Goal: Information Seeking & Learning: Learn about a topic

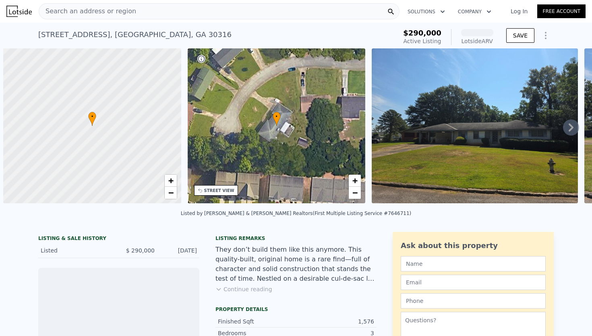
click at [88, 13] on span "Search an address or region" at bounding box center [87, 11] width 97 height 10
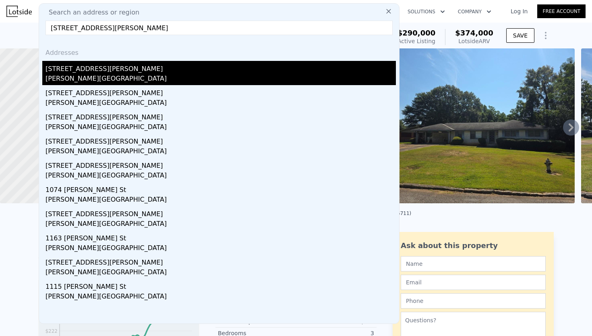
type input "[STREET_ADDRESS][PERSON_NAME]"
click at [78, 73] on div "[STREET_ADDRESS][PERSON_NAME]" at bounding box center [221, 67] width 350 height 13
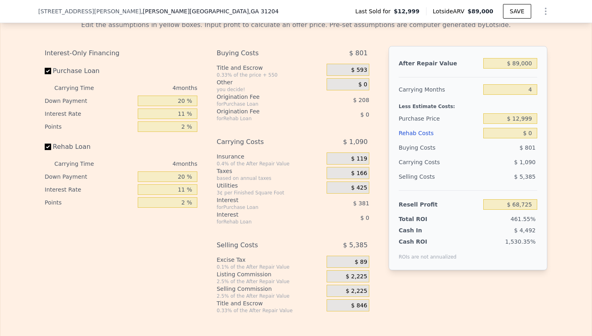
scroll to position [1171, 0]
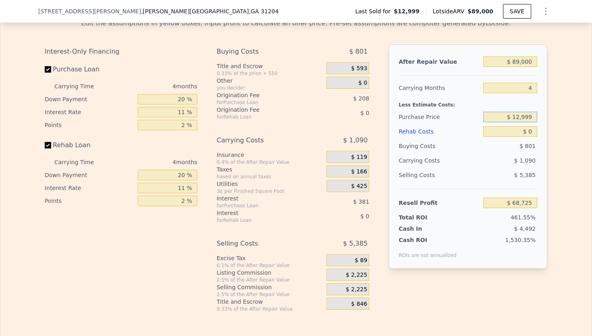
click at [534, 116] on input "$ 12,999" at bounding box center [510, 117] width 54 height 10
type input "$ 1"
type input "$ 20,000"
click at [534, 133] on input "$ 0" at bounding box center [510, 131] width 54 height 10
type input "$ 61,380"
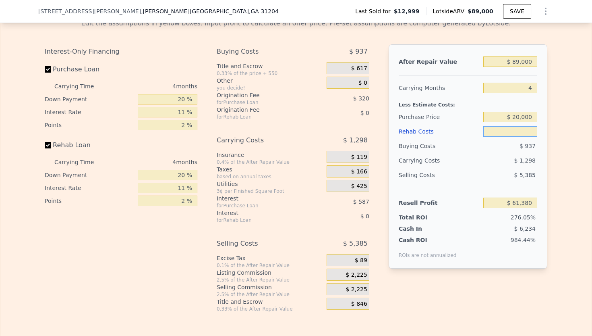
type input "$ 6"
type input "$ 61,374"
type input "$ 65"
type input "$ 61,314"
type input "$ 657"
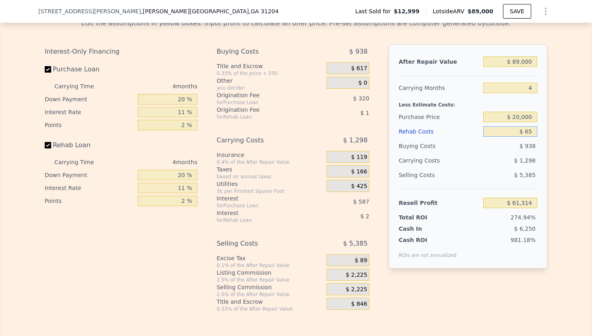
type input "$ 60,692"
type input "$ 6,570"
type input "$ 54,513"
type input "$ 65,700"
type input "-$ 7,299"
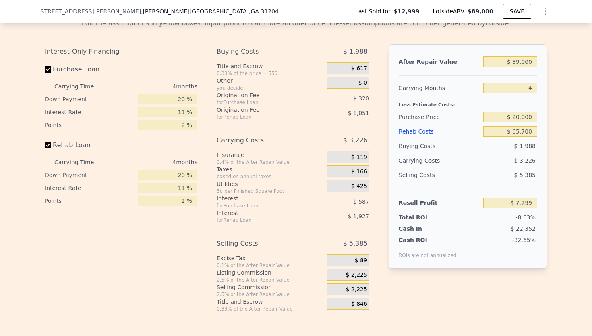
click at [469, 164] on div "$ 3,226" at bounding box center [494, 160] width 85 height 15
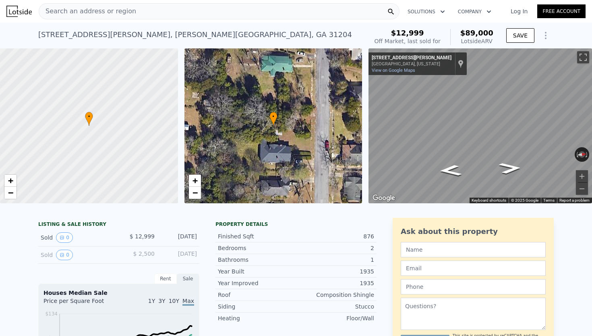
scroll to position [0, 0]
click at [132, 12] on div "Search an address or region" at bounding box center [219, 11] width 361 height 16
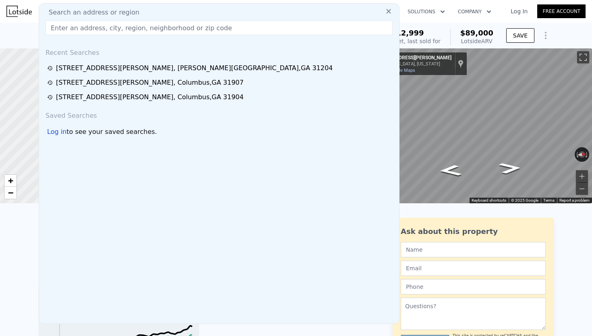
type input "[STREET_ADDRESS][PERSON_NAME]"
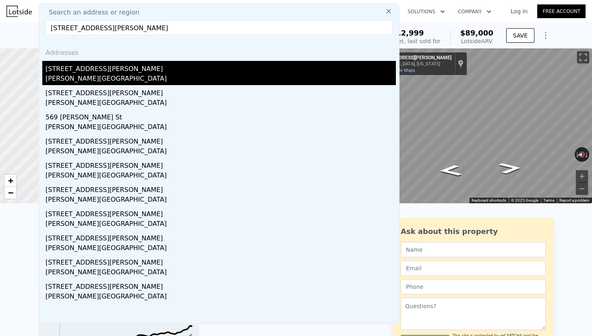
click at [85, 70] on div "[STREET_ADDRESS][PERSON_NAME]" at bounding box center [221, 67] width 350 height 13
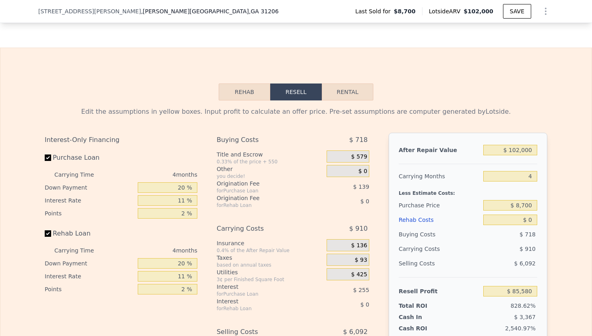
scroll to position [1103, 0]
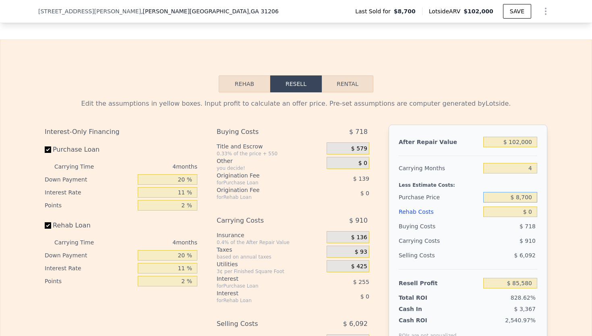
click at [533, 197] on input "$ 8,700" at bounding box center [510, 197] width 54 height 10
type input "$ 8"
type input "$ 25,000"
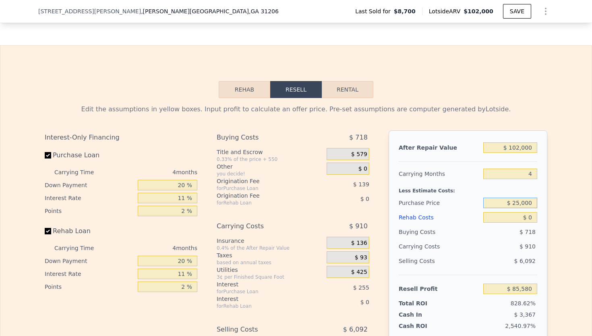
scroll to position [1098, 0]
type input "$ 68,489"
click at [533, 220] on input "$ 0" at bounding box center [510, 216] width 54 height 10
type input "$ 6"
type input "$ 68,483"
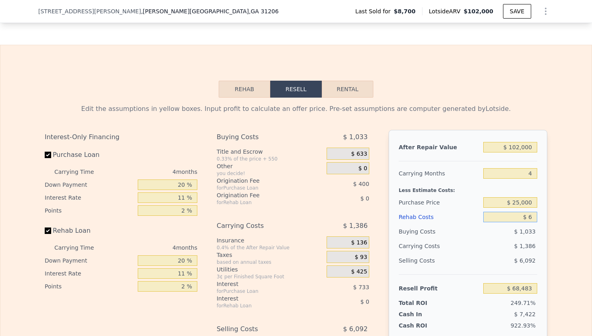
type input "$ 65"
type input "$ 68,423"
type input "$ 657"
type input "$ 67,801"
type input "$ 6,570"
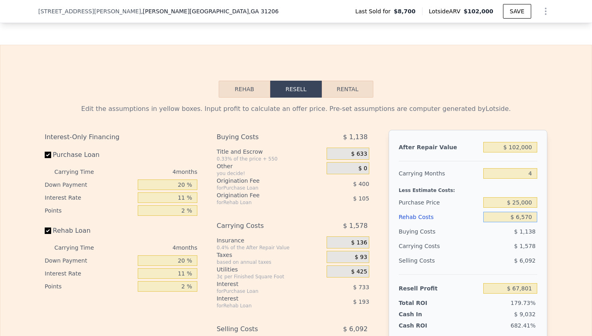
type input "$ 61,622"
type input "$ 65,700"
type input "-$ 190"
click at [474, 237] on div "Buying Costs" at bounding box center [439, 231] width 81 height 15
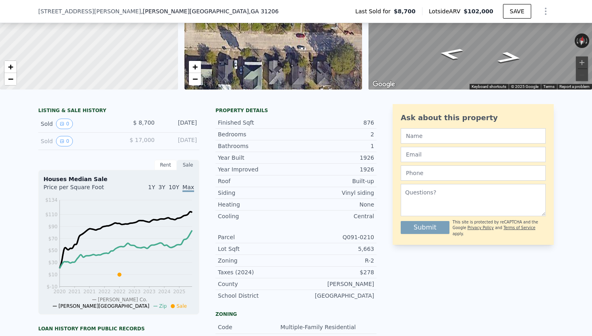
type input "$ 0"
type input "$ 85,580"
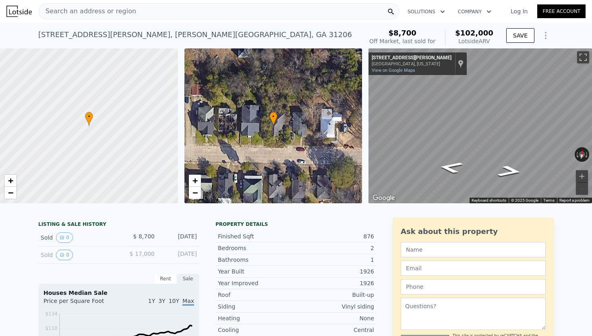
scroll to position [0, 0]
click at [127, 13] on span "Search an address or region" at bounding box center [87, 11] width 97 height 10
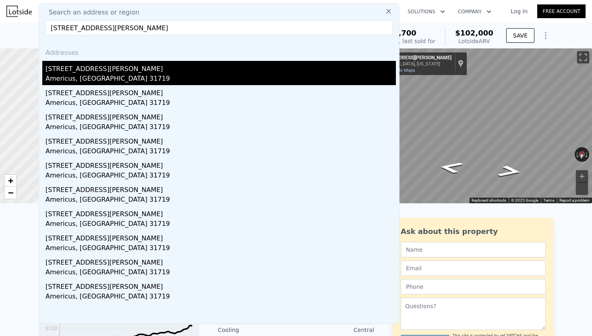
type input "[STREET_ADDRESS][PERSON_NAME]"
click at [92, 76] on div "Americus, [GEOGRAPHIC_DATA] 31719" at bounding box center [221, 79] width 350 height 11
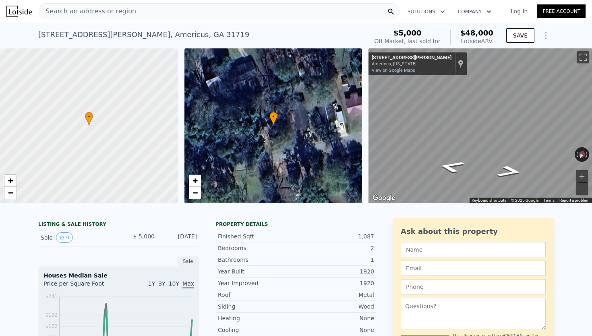
click at [128, 8] on div "Search an address or region" at bounding box center [219, 11] width 361 height 16
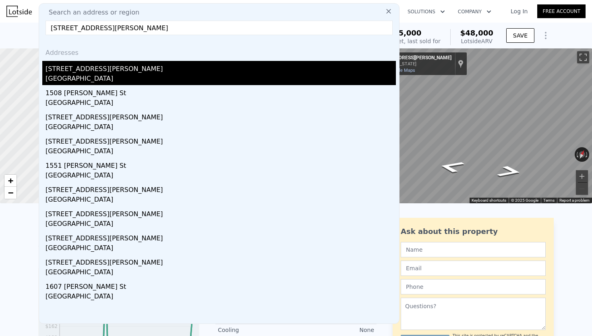
type input "[STREET_ADDRESS][PERSON_NAME]"
click at [89, 68] on div "[STREET_ADDRESS][PERSON_NAME]" at bounding box center [221, 67] width 350 height 13
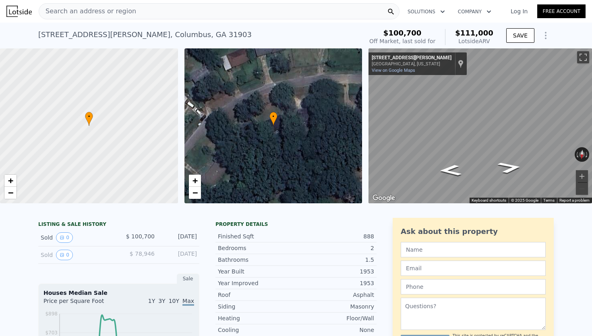
click at [519, 13] on link "Log In" at bounding box center [519, 11] width 36 height 8
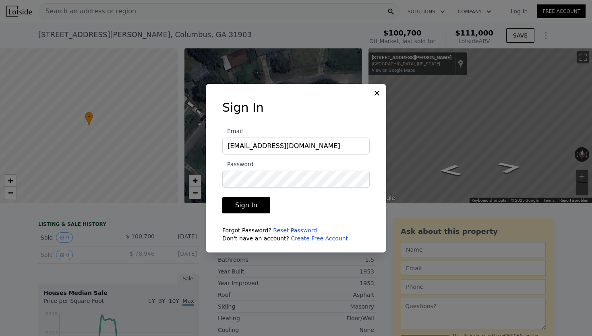
type input "[EMAIL_ADDRESS][DOMAIN_NAME]"
click at [249, 204] on button "Sign In" at bounding box center [246, 205] width 48 height 16
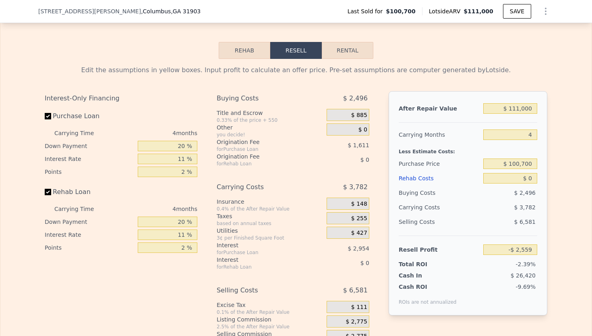
scroll to position [1123, 0]
click at [533, 163] on input "$ 100,700" at bounding box center [510, 163] width 54 height 10
type input "$ 1"
click at [534, 178] on input "$ 0" at bounding box center [510, 177] width 54 height 10
type input "$ 100,700"
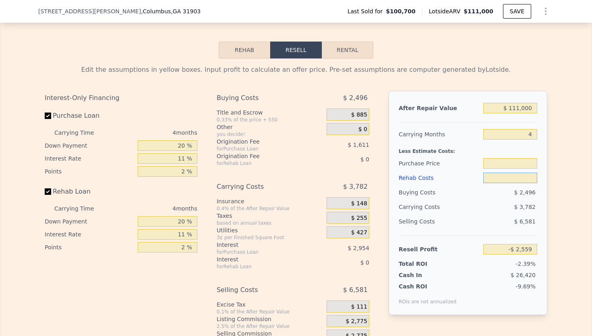
type input "$ 6"
type input "-$ 2,565"
type input "$ 66"
type input "-$ 2,626"
type input "$ 660"
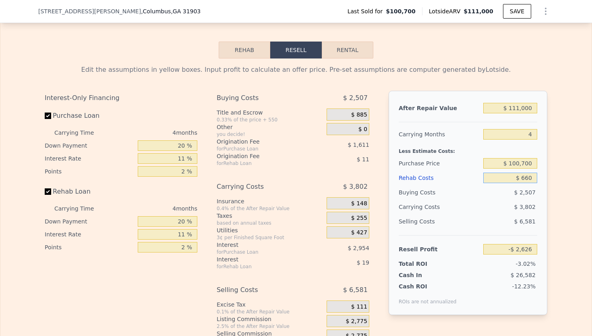
type input "-$ 3,250"
type input "$ 6,600"
type input "-$ 9,457"
type input "$ 66,000"
type input "-$ 71,551"
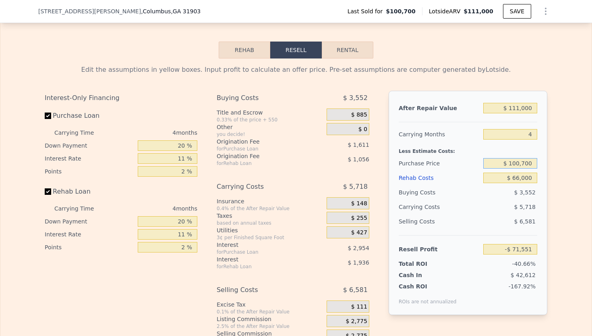
click at [535, 165] on input "$ 100,700" at bounding box center [510, 163] width 54 height 10
type input "$ 1"
type input "$ 47,000"
click at [485, 202] on div "$ 5,718" at bounding box center [494, 206] width 85 height 15
type input "-$ 15,242"
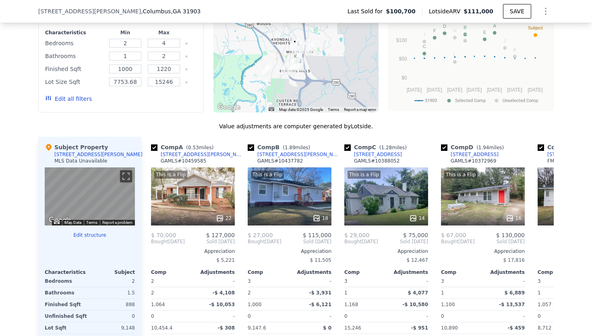
scroll to position [650, 0]
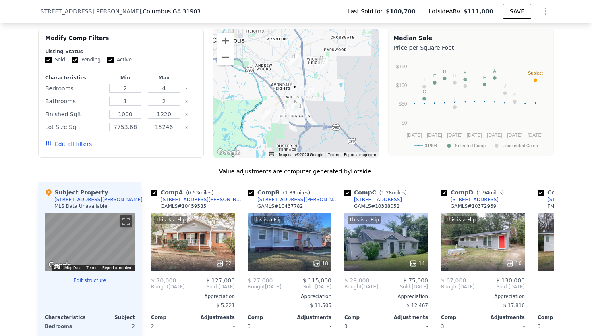
click at [163, 13] on div "[STREET_ADDRESS][PERSON_NAME] Last Sold for $100,700 Lotside ARV $111,000 SAVE" at bounding box center [296, 11] width 516 height 23
click at [171, 10] on span ", GA 31903" at bounding box center [186, 11] width 30 height 6
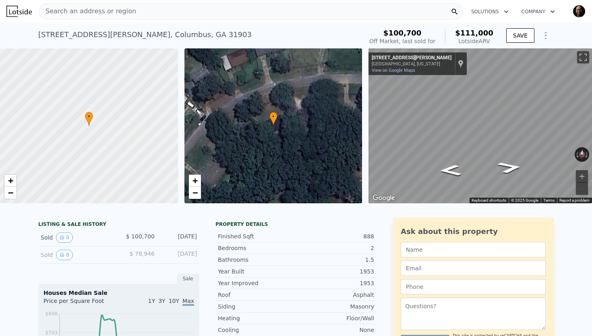
scroll to position [0, 0]
click at [131, 12] on div "Search an address or region" at bounding box center [251, 11] width 425 height 16
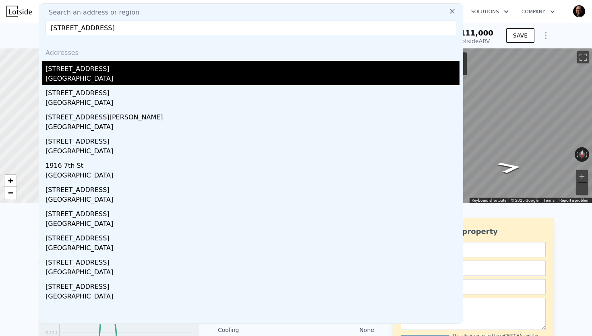
type input "[STREET_ADDRESS]"
click at [83, 73] on div "[STREET_ADDRESS]" at bounding box center [253, 67] width 414 height 13
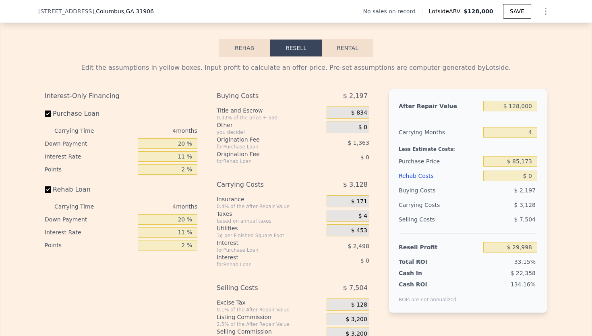
scroll to position [1101, 0]
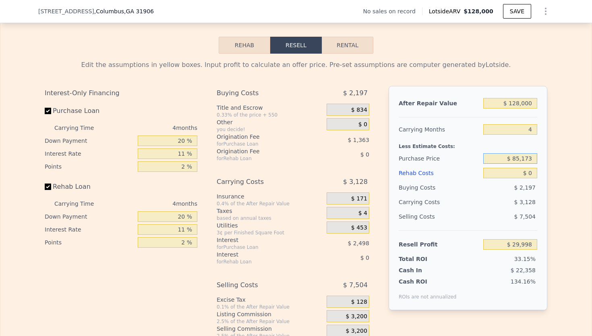
click at [534, 160] on input "$ 85,173" at bounding box center [510, 158] width 54 height 10
type input "$ 8"
type input "$ 64,000"
type input "$ 52,205"
click at [535, 173] on input "$ 0" at bounding box center [510, 173] width 54 height 10
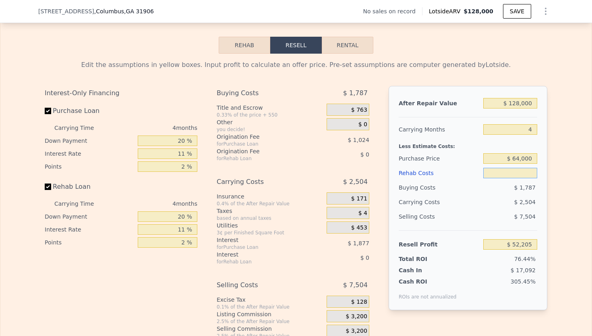
type input "$ 3"
type input "$ 52,202"
type input "$ 38"
type input "$ 52,166"
type input "$ 380"
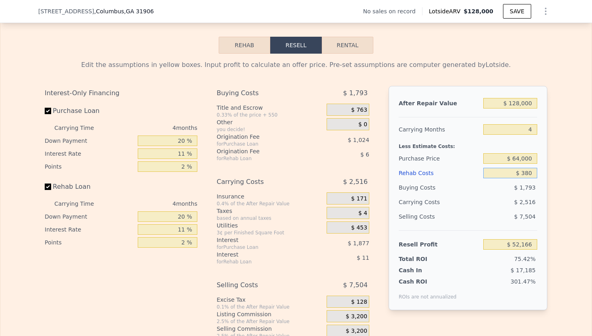
type input "$ 51,807"
type input "$ 3,800"
type input "$ 48,232"
type input "$ 38,000"
type input "$ 12,481"
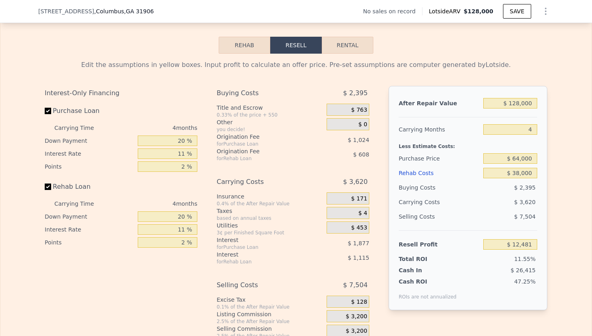
click at [464, 196] on div "$ 3,620" at bounding box center [494, 202] width 85 height 15
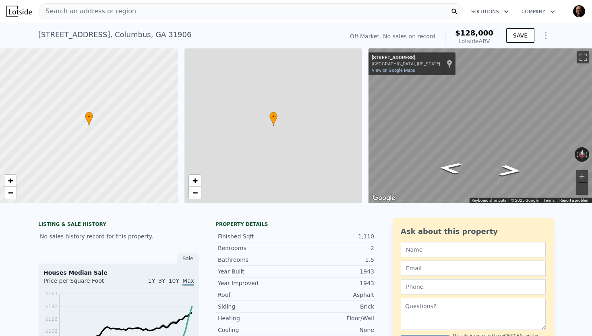
scroll to position [0, 0]
type input "$ 0"
type input "$ 29,998"
click at [133, 12] on div "Search an address or region" at bounding box center [251, 11] width 425 height 16
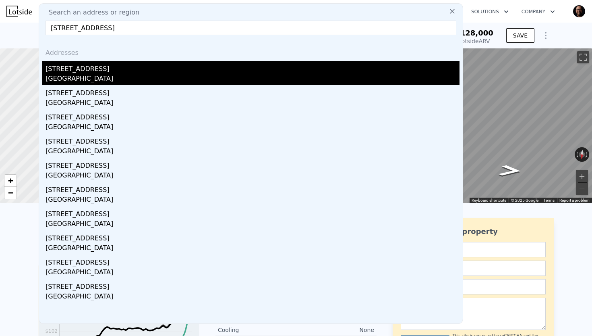
type input "[STREET_ADDRESS]"
click at [94, 68] on div "[STREET_ADDRESS]" at bounding box center [253, 67] width 414 height 13
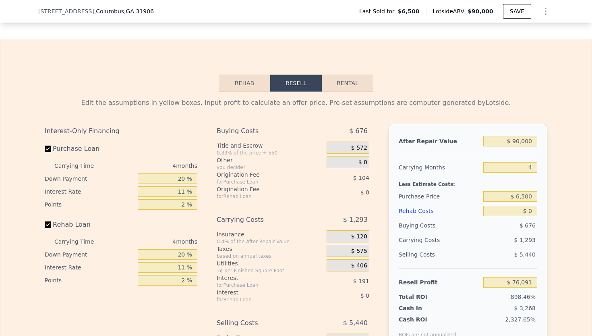
scroll to position [1084, 0]
click at [534, 195] on input "$ 6,500" at bounding box center [510, 196] width 54 height 10
type input "$ 65,000"
type input "$ 14,745"
click at [484, 245] on div "$ 3,009" at bounding box center [494, 239] width 85 height 15
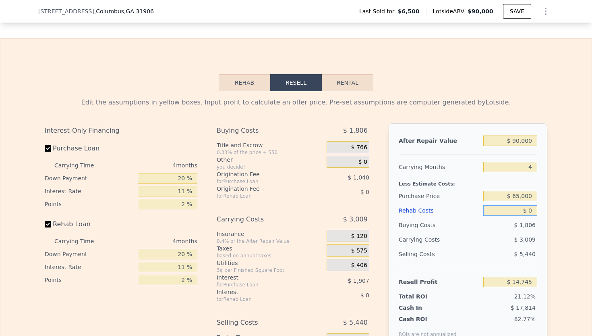
click at [533, 210] on input "$ 0" at bounding box center [510, 210] width 54 height 10
type input "$ 2"
type input "$ 14,743"
type input "$ 25"
type input "$ 14,720"
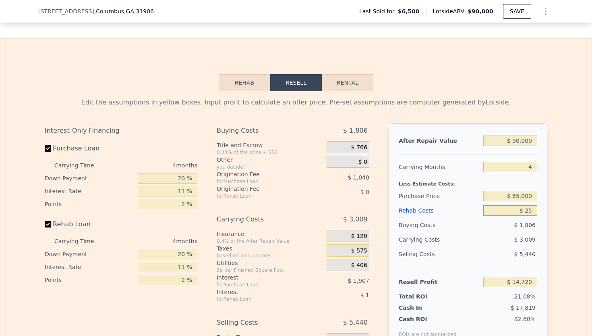
type input "$ 250"
type input "$ 14,483"
type input "$ 2,500"
type input "$ 12,133"
type input "$ 25,000"
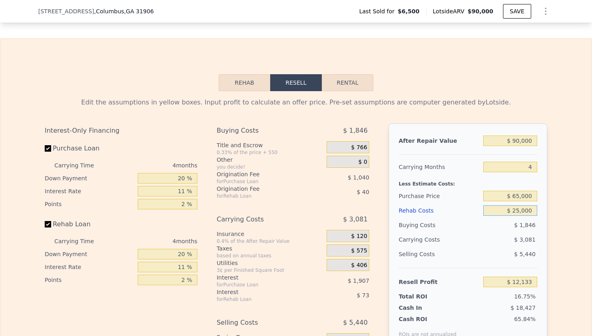
type input "-$ 11,387"
click at [468, 259] on div "Selling Costs" at bounding box center [439, 254] width 81 height 15
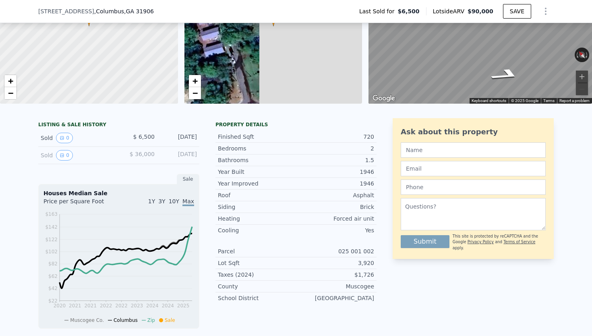
type input "$ 0"
type input "$ 76,091"
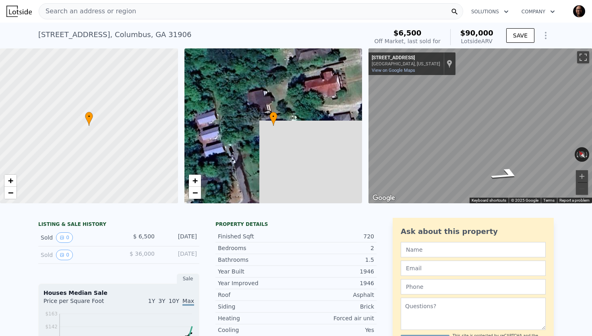
scroll to position [0, 0]
click at [141, 11] on div "Search an address or region" at bounding box center [251, 11] width 425 height 16
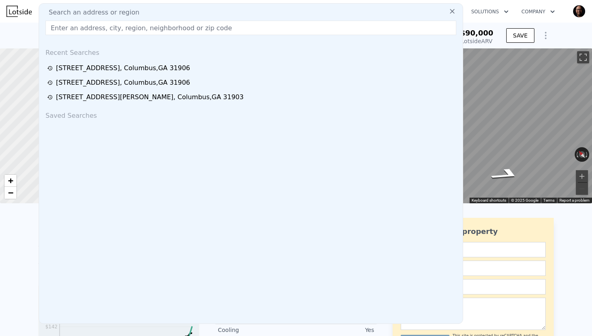
type input "[STREET_ADDRESS]"
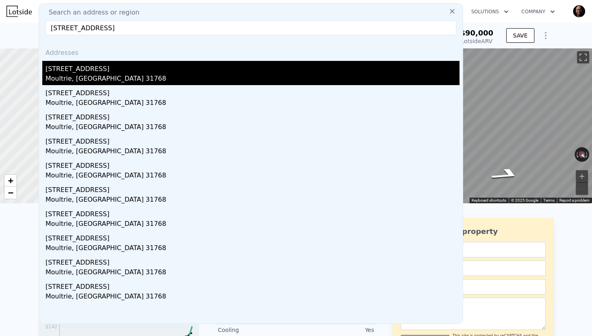
click at [86, 70] on div "[STREET_ADDRESS]" at bounding box center [253, 67] width 414 height 13
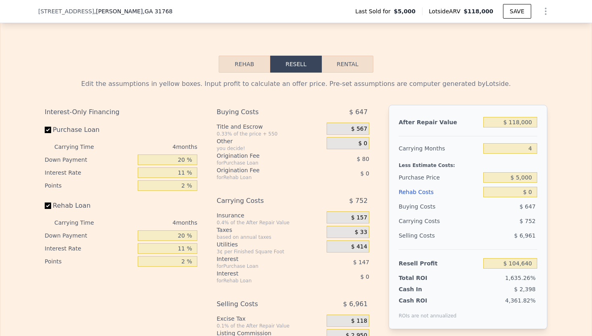
scroll to position [1096, 0]
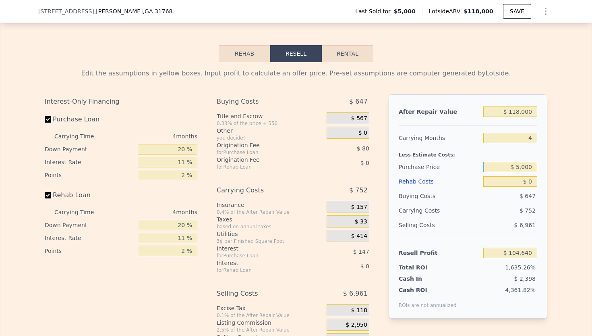
click at [536, 165] on input "$ 5,000" at bounding box center [510, 167] width 54 height 10
type input "$ 5"
type input "$ 72,000"
click at [461, 199] on div "Buying Costs" at bounding box center [439, 196] width 81 height 15
type input "$ 34,381"
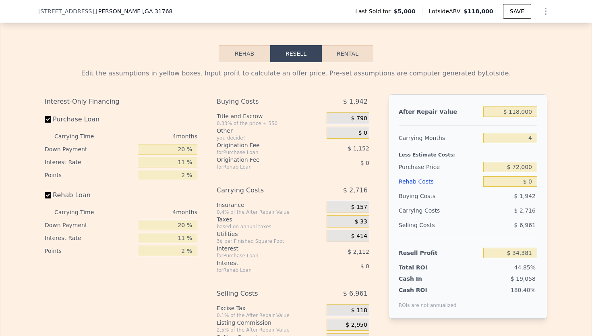
click at [348, 54] on button "Rental" at bounding box center [348, 53] width 52 height 17
select select "30"
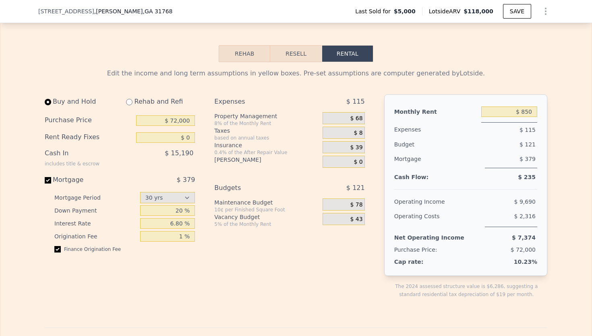
click at [357, 118] on span "$ 68" at bounding box center [356, 118] width 12 height 7
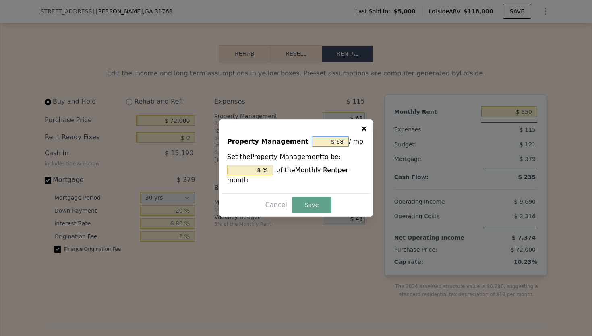
click at [343, 141] on input "$ 68" at bounding box center [330, 141] width 37 height 10
type input "$ 6"
type input "0.706 %"
type input "$ 0"
type input "0 %"
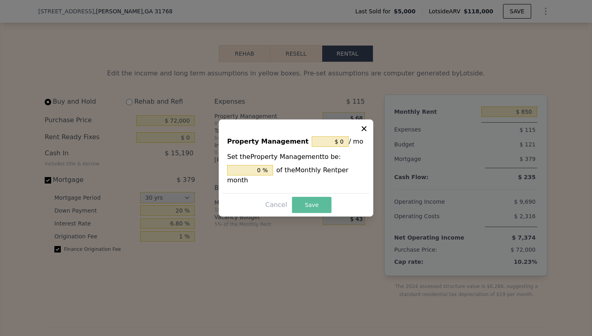
click at [309, 200] on button "Save" at bounding box center [311, 205] width 39 height 16
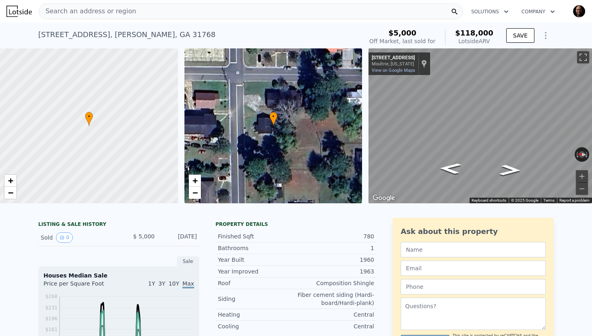
scroll to position [0, 0]
click at [117, 11] on span "Search an address or region" at bounding box center [87, 11] width 97 height 10
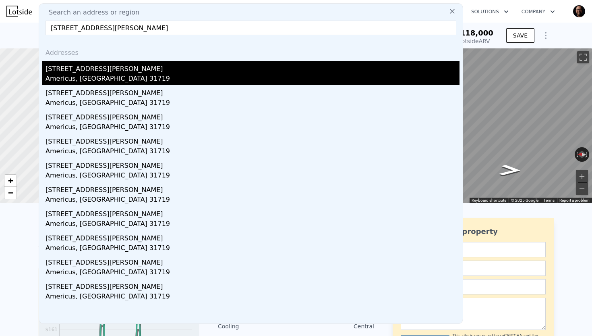
type input "[STREET_ADDRESS][PERSON_NAME]"
click at [90, 66] on div "[STREET_ADDRESS][PERSON_NAME]" at bounding box center [253, 67] width 414 height 13
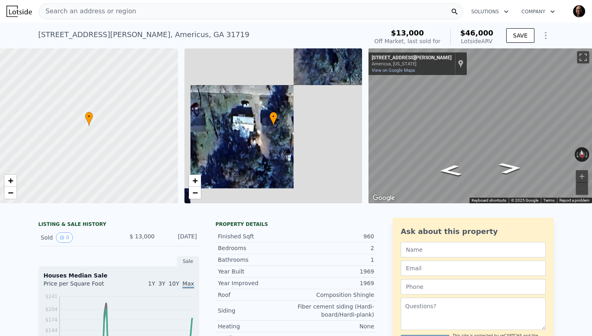
click at [131, 12] on div "Search an address or region" at bounding box center [251, 11] width 425 height 16
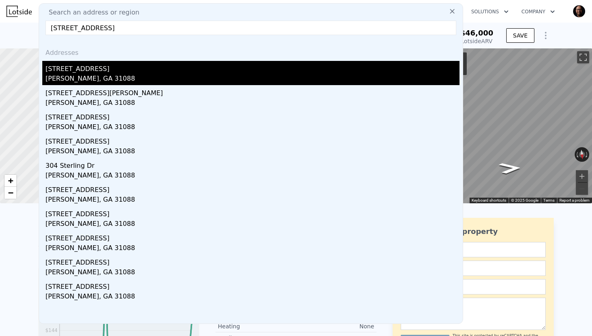
type input "[STREET_ADDRESS]"
click at [99, 70] on div "[STREET_ADDRESS]" at bounding box center [253, 67] width 414 height 13
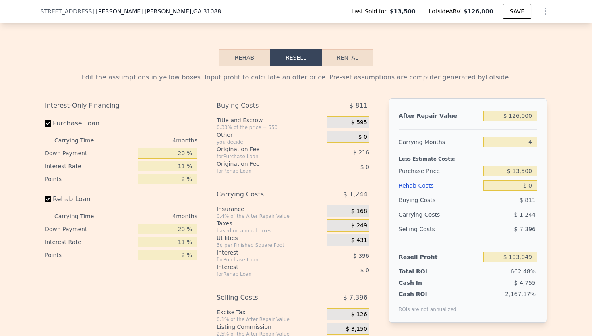
scroll to position [1109, 0]
click at [535, 171] on input "$ 13,500" at bounding box center [510, 170] width 54 height 10
type input "$ 126,000"
type input "-$ 14,926"
click at [490, 208] on div "$ 4,544" at bounding box center [494, 214] width 85 height 15
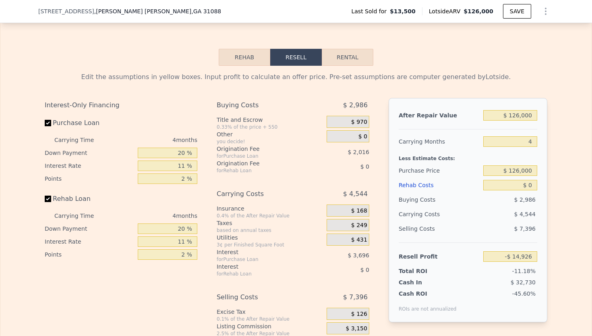
click at [354, 56] on button "Rental" at bounding box center [348, 57] width 52 height 17
select select "30"
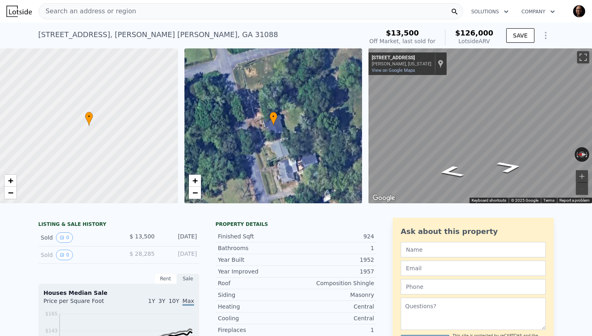
scroll to position [0, 0]
click at [126, 12] on span "Search an address or region" at bounding box center [87, 11] width 97 height 10
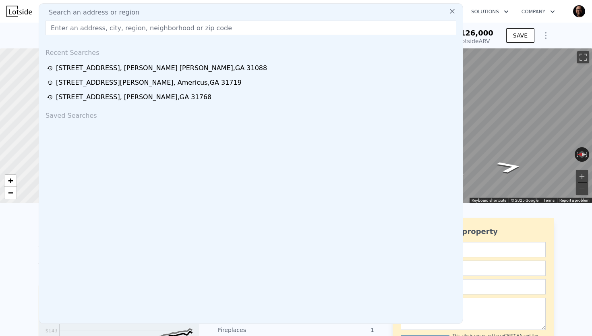
type input "[STREET_ADDRESS][PERSON_NAME]"
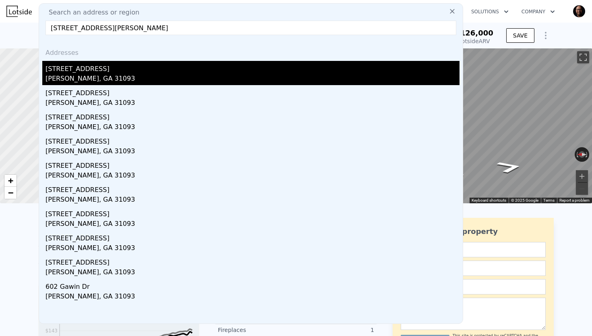
click at [100, 73] on div "[STREET_ADDRESS]" at bounding box center [253, 67] width 414 height 13
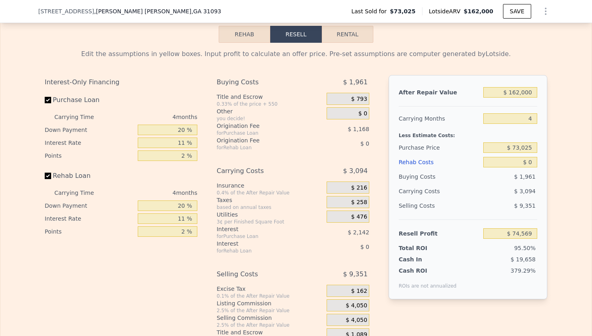
scroll to position [1168, 0]
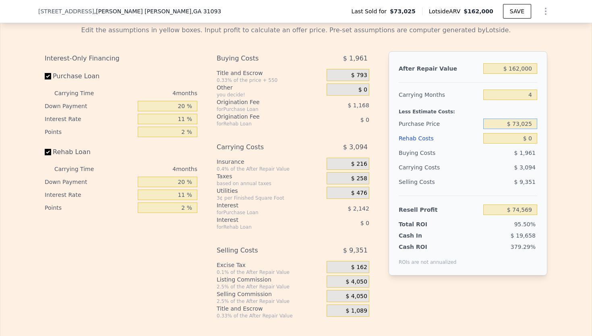
click at [535, 123] on input "$ 73,025" at bounding box center [510, 123] width 54 height 10
type input "$ 7"
type input "$ 140,000"
type input "$ 4,335"
click at [470, 161] on div "$ 5,058" at bounding box center [494, 167] width 85 height 15
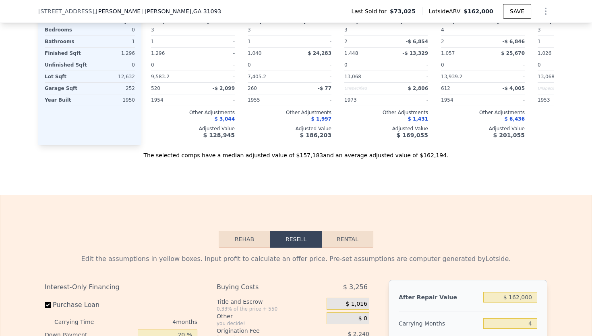
scroll to position [936, 0]
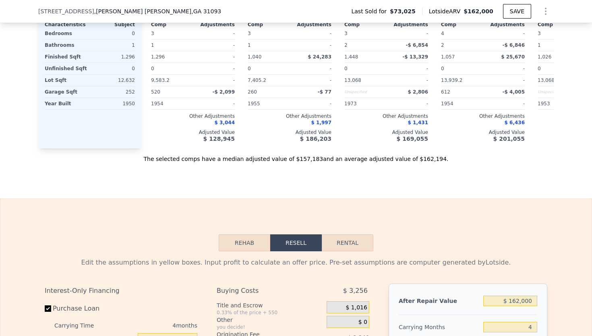
click at [358, 247] on button "Rental" at bounding box center [348, 242] width 52 height 17
select select "30"
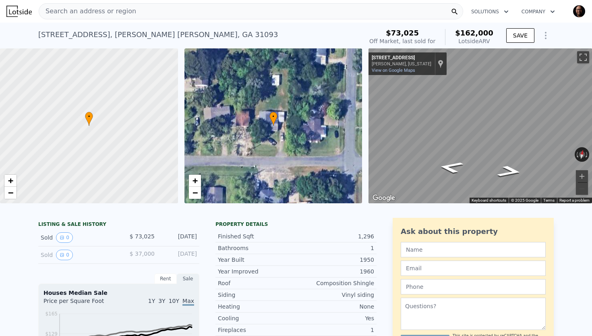
scroll to position [0, 0]
click at [129, 13] on div "Search an address or region" at bounding box center [251, 11] width 425 height 16
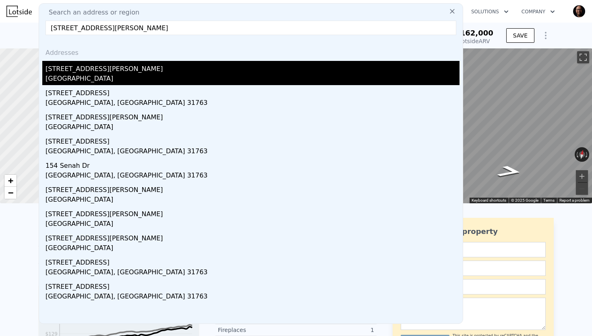
type input "[STREET_ADDRESS][PERSON_NAME]"
click at [75, 71] on div "[STREET_ADDRESS][PERSON_NAME]" at bounding box center [253, 67] width 414 height 13
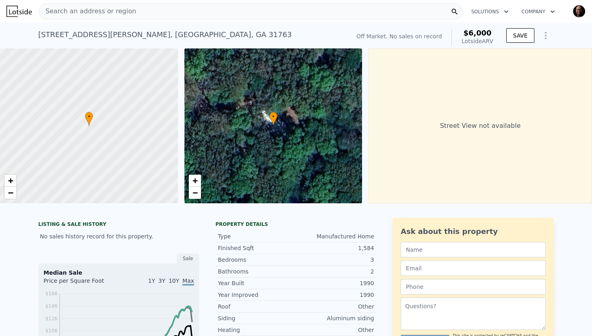
click at [175, 10] on div "Search an address or region" at bounding box center [251, 11] width 425 height 16
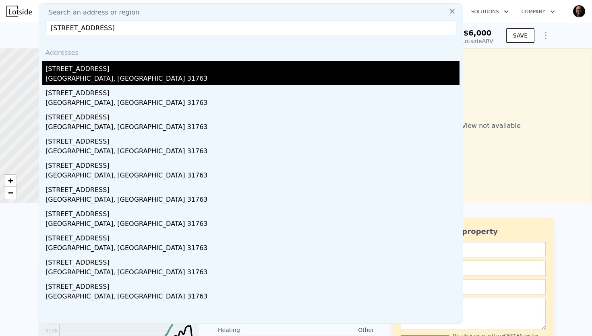
type input "[STREET_ADDRESS]"
click at [97, 68] on div "[STREET_ADDRESS]" at bounding box center [253, 67] width 414 height 13
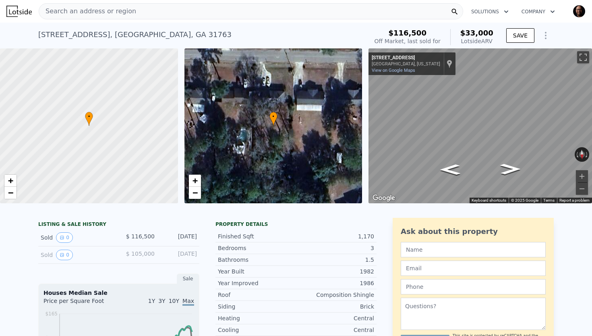
click at [143, 7] on div "Search an address or region" at bounding box center [251, 11] width 425 height 16
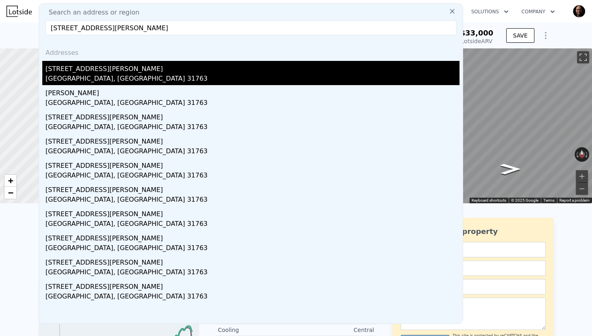
type input "[STREET_ADDRESS][PERSON_NAME]"
click at [88, 68] on div "[STREET_ADDRESS][PERSON_NAME]" at bounding box center [253, 67] width 414 height 13
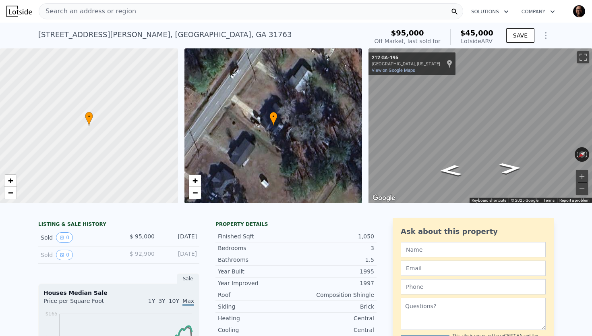
click at [184, 8] on div "Search an address or region" at bounding box center [251, 11] width 425 height 16
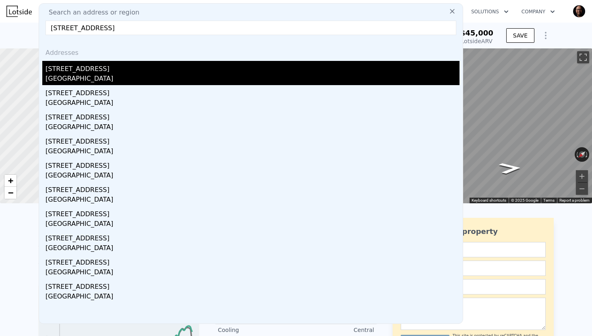
type input "[STREET_ADDRESS]"
click at [98, 71] on div "[STREET_ADDRESS]" at bounding box center [253, 67] width 414 height 13
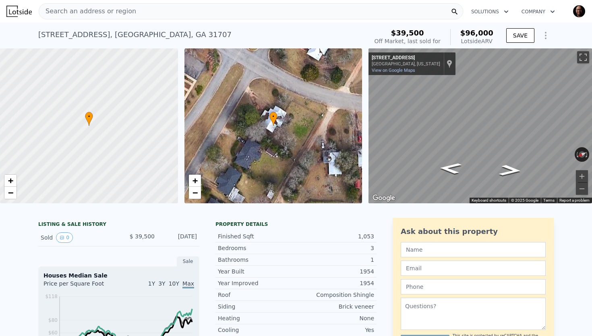
click at [137, 12] on div "Search an address or region" at bounding box center [251, 11] width 425 height 16
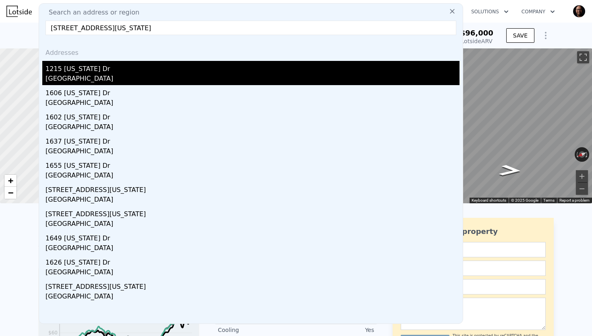
type input "[STREET_ADDRESS][US_STATE]"
click at [95, 69] on div "1215 [US_STATE] Dr" at bounding box center [253, 67] width 414 height 13
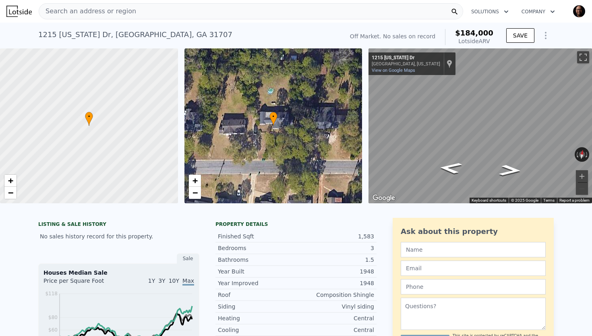
click at [133, 9] on div "Search an address or region" at bounding box center [251, 11] width 425 height 16
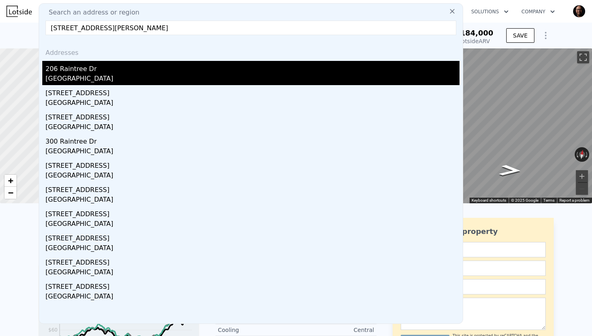
type input "[STREET_ADDRESS][PERSON_NAME]"
click at [98, 70] on div "206 Raintree Dr" at bounding box center [253, 67] width 414 height 13
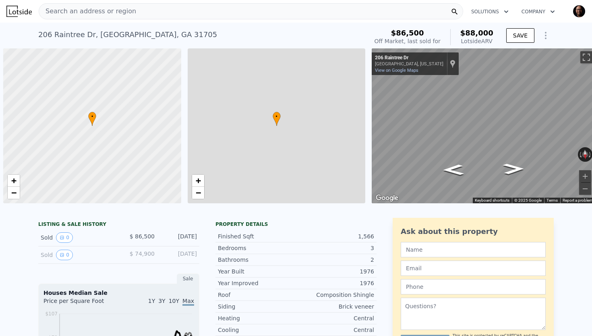
scroll to position [0, 3]
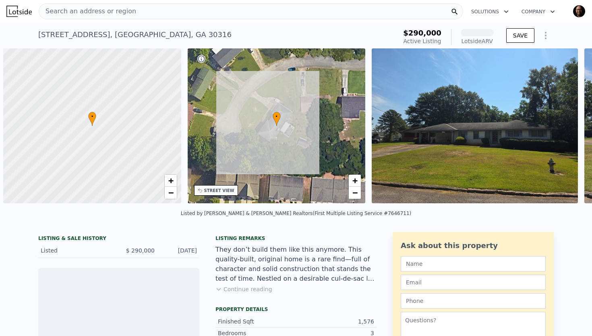
scroll to position [0, 3]
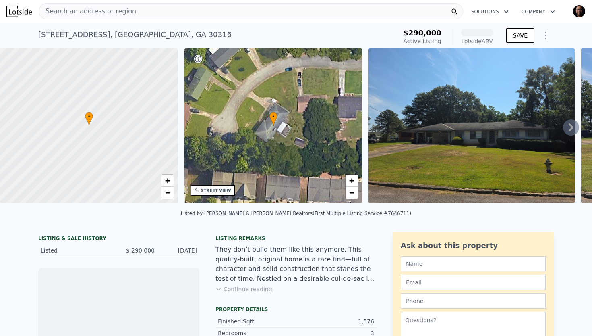
click at [89, 11] on span "Search an address or region" at bounding box center [87, 11] width 97 height 10
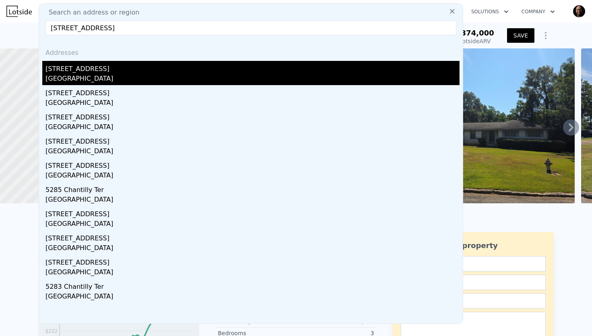
type input "5303 Chantilly Ter, Atlanta, GA 30349"
click at [84, 72] on div "5303 Chantilly Ter" at bounding box center [253, 67] width 414 height 13
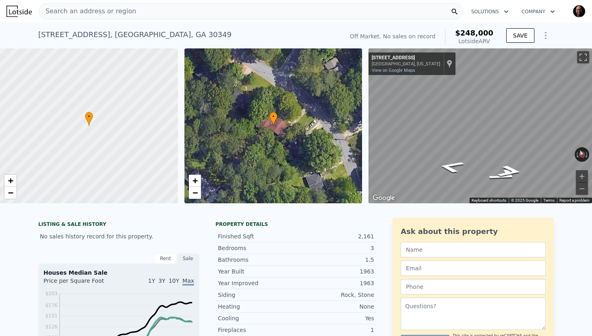
click at [101, 13] on span "Search an address or region" at bounding box center [87, 11] width 97 height 10
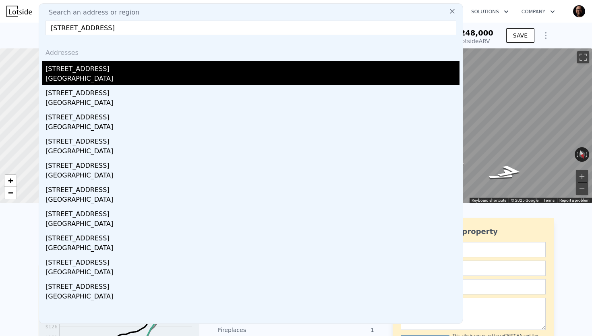
type input "914 Silverwood Dr, Atlanta, GA 30349"
click at [82, 67] on div "914 Silverwood Dr" at bounding box center [253, 67] width 414 height 13
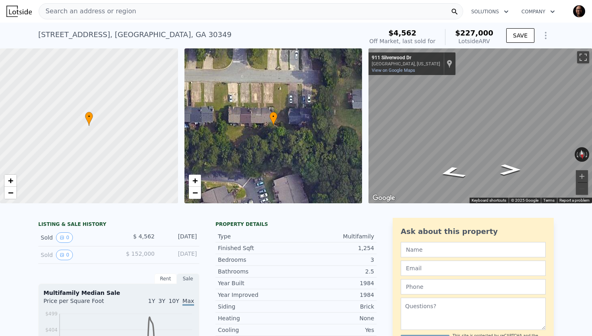
click at [97, 7] on span "Search an address or region" at bounding box center [87, 11] width 97 height 10
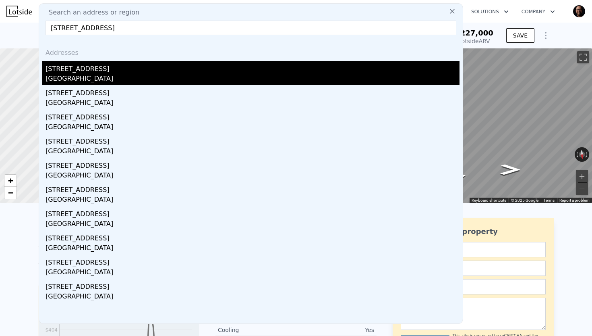
type input "5569 Windwood Rd, Atlanta, GA 30349"
click at [96, 71] on div "5569 Windwood Rd" at bounding box center [253, 67] width 414 height 13
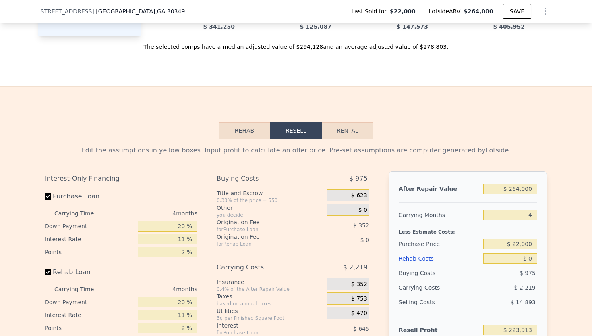
scroll to position [1049, 0]
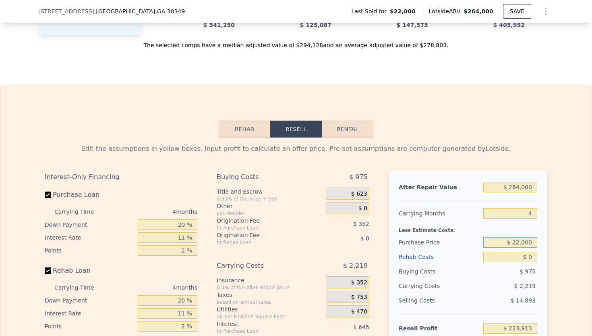
click at [535, 243] on input "$ 22,000" at bounding box center [510, 242] width 54 height 10
type input "$ 2"
type input "$ 180,000"
click at [457, 277] on div "Buying Costs" at bounding box center [439, 271] width 81 height 15
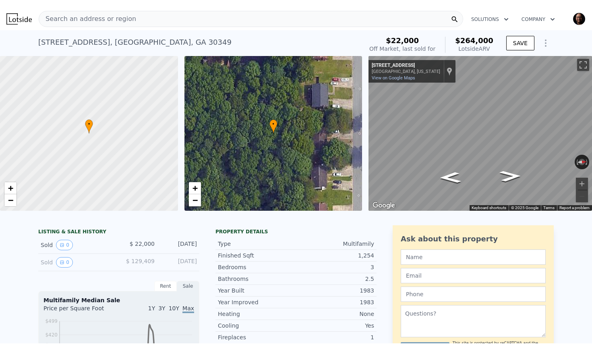
scroll to position [0, 0]
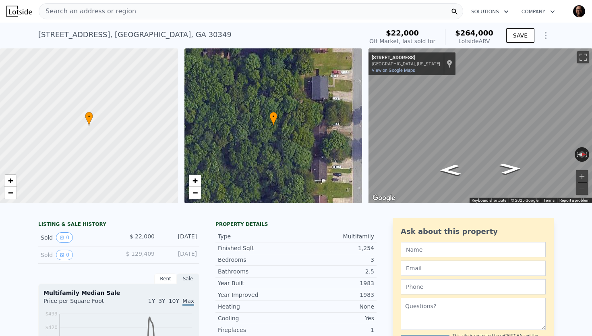
type input "$ 223,913"
click at [138, 13] on div "Search an address or region" at bounding box center [251, 11] width 425 height 16
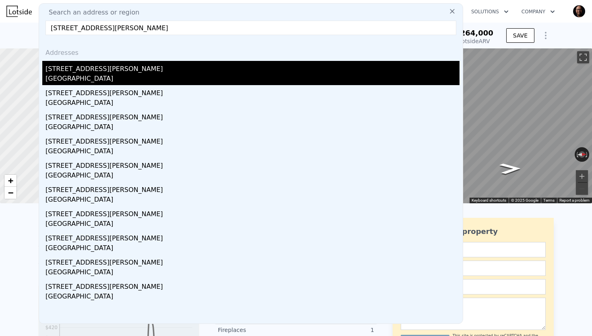
type input "6736 Ridge Moore Dr, Doraville, GA 30360"
click at [97, 70] on div "2410 Ridgeway Dr" at bounding box center [253, 67] width 414 height 13
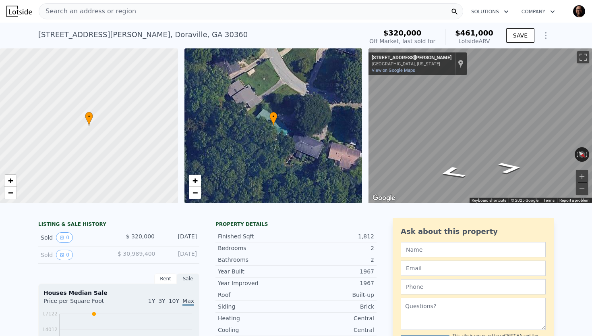
click at [81, 10] on span "Search an address or region" at bounding box center [87, 11] width 97 height 10
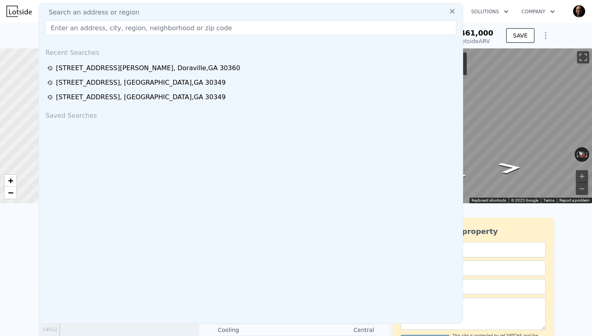
type input "6736 Ridge Moore Dr, Doraville, GA 30360"
